Goal: Task Accomplishment & Management: Use online tool/utility

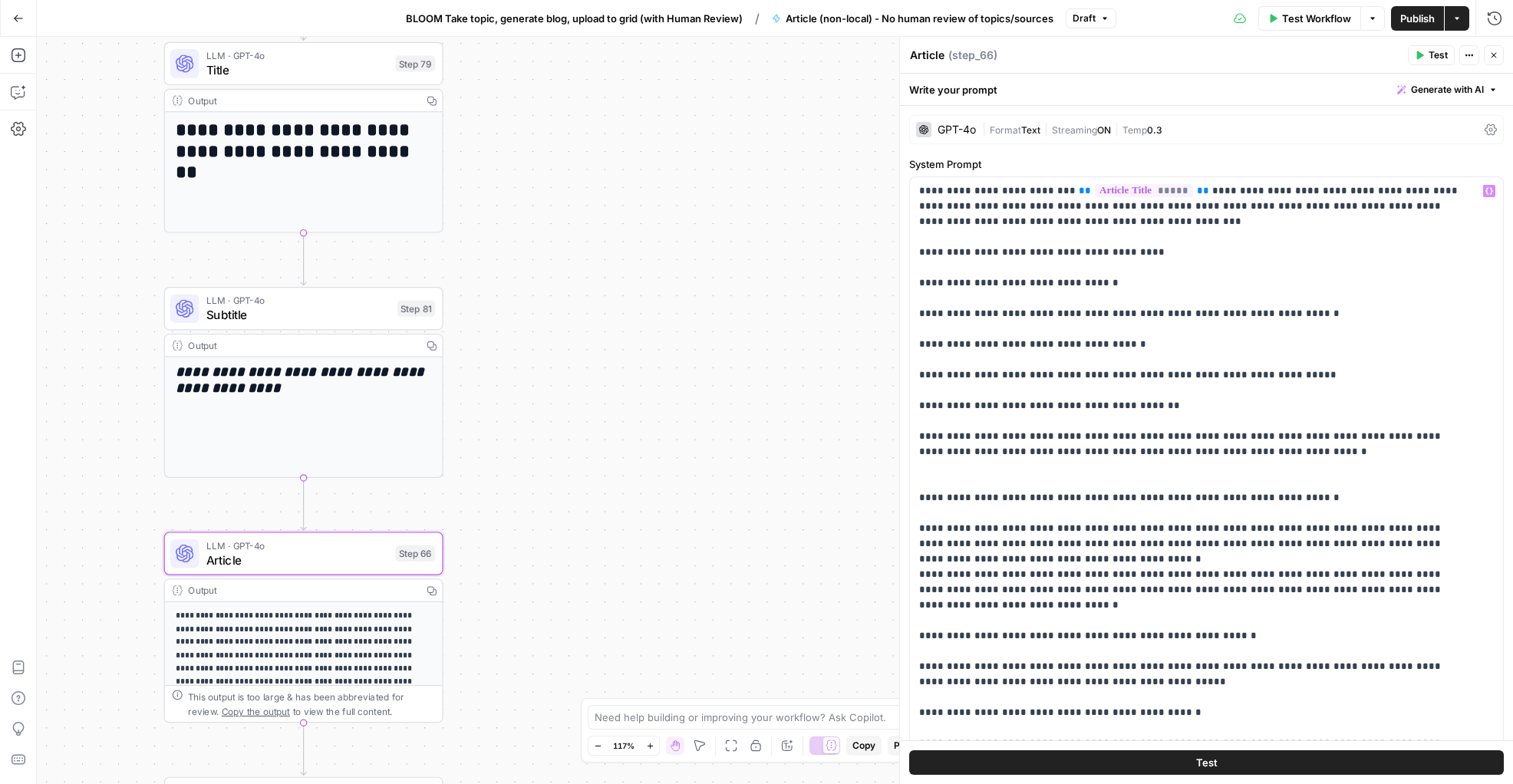
scroll to position [504, 0]
